Goal: Obtain resource: Obtain resource

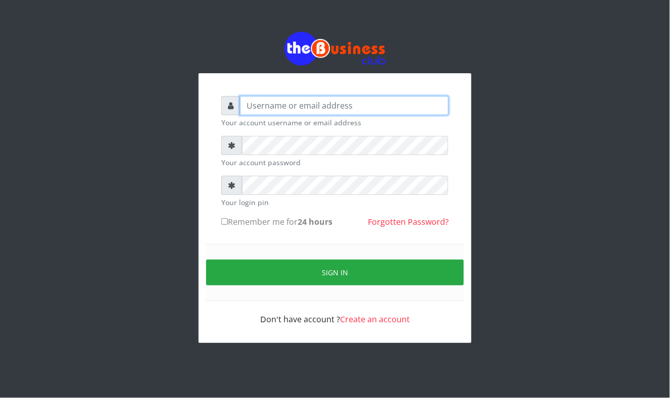
type input "Mavincio"
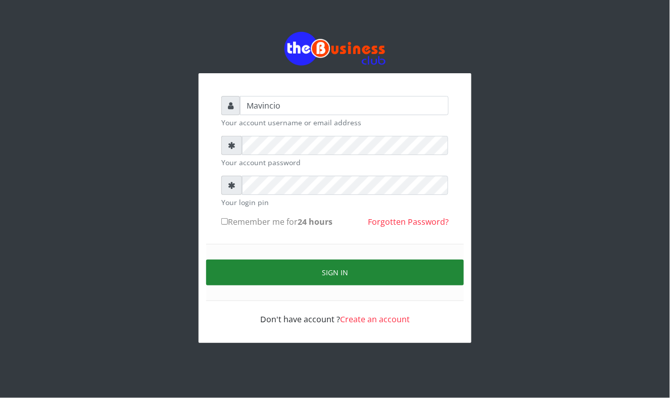
click at [319, 276] on button "Sign in" at bounding box center [335, 273] width 258 height 26
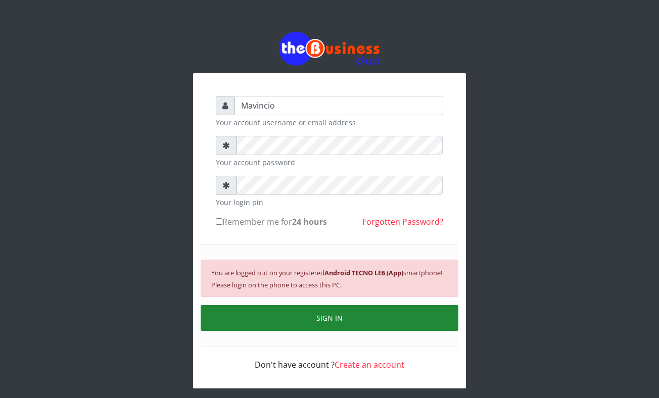
click at [338, 319] on button "SIGN IN" at bounding box center [330, 318] width 258 height 26
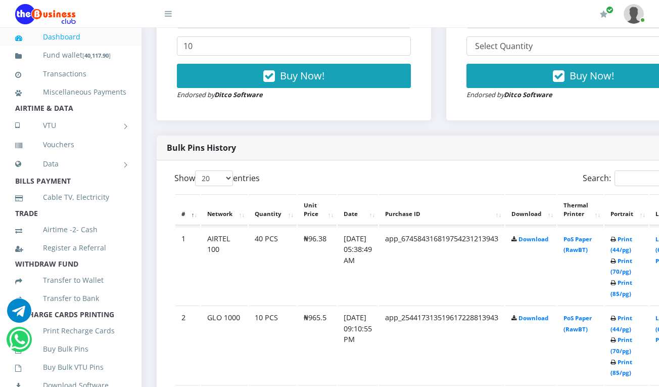
scroll to position [520, 0]
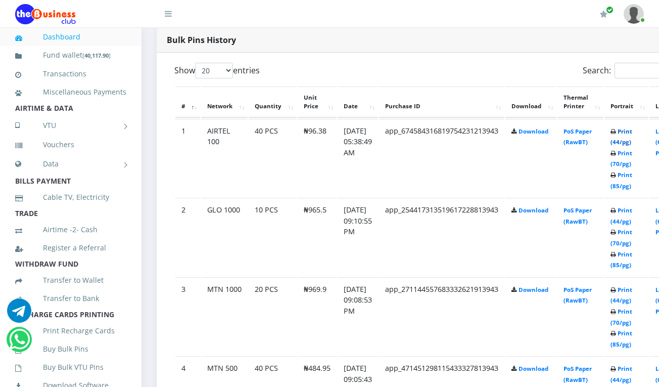
click at [632, 132] on link "Print (44/pg)" at bounding box center [621, 136] width 22 height 19
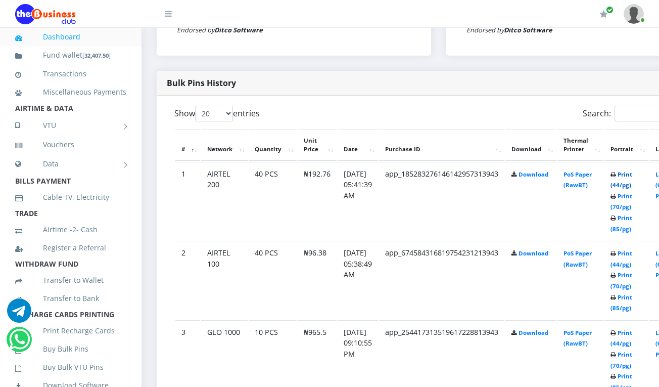
click at [631, 174] on link "Print (44/pg)" at bounding box center [621, 179] width 22 height 19
click at [632, 174] on link "Print (44/pg)" at bounding box center [621, 180] width 22 height 19
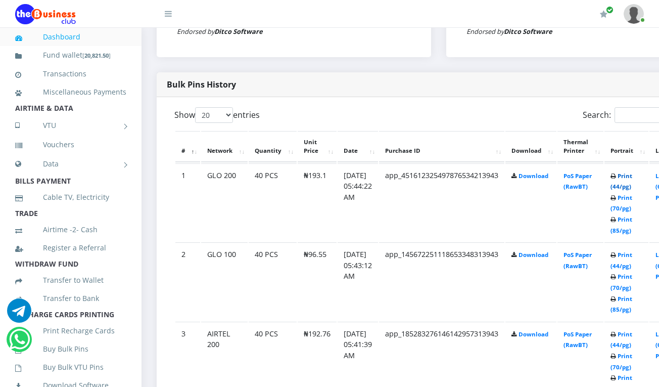
click at [630, 176] on link "Print (44/pg)" at bounding box center [621, 181] width 22 height 19
click at [632, 178] on link "Print (44/pg)" at bounding box center [621, 181] width 22 height 19
click at [632, 178] on link "Print (44/pg)" at bounding box center [621, 182] width 22 height 19
